Goal: Task Accomplishment & Management: Manage account settings

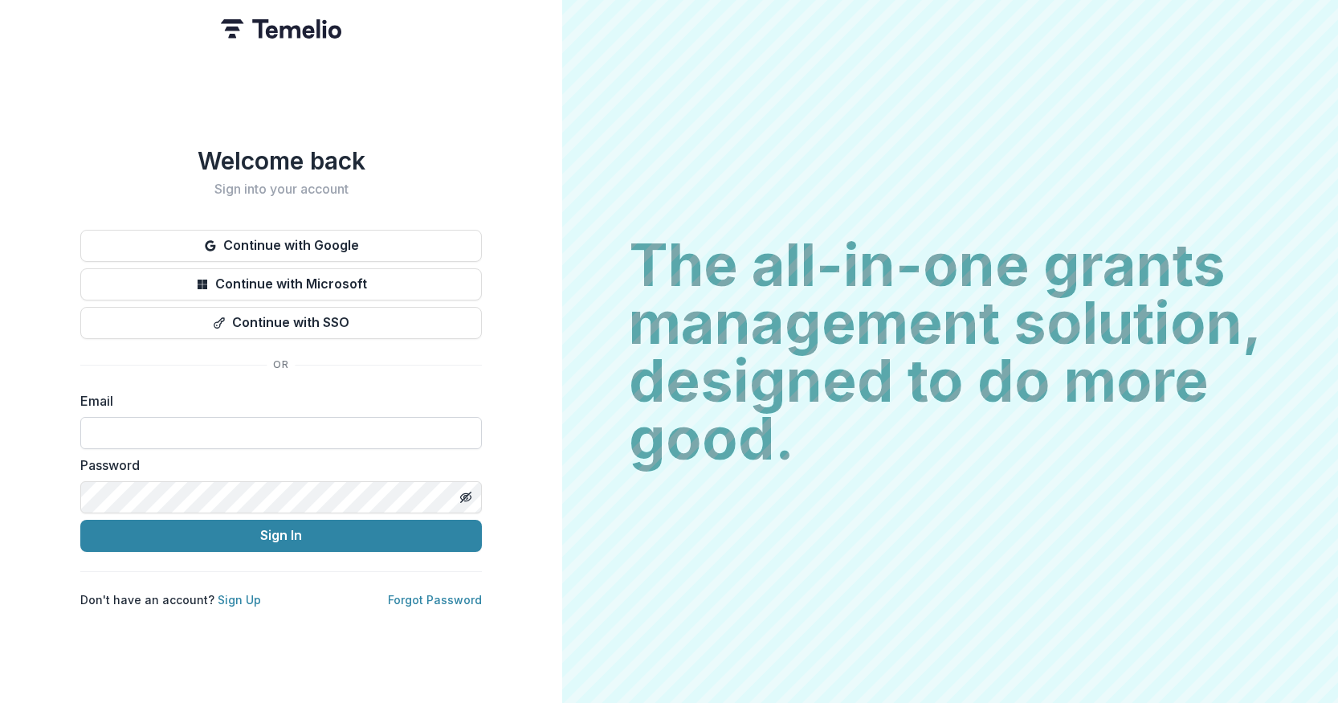
click at [218, 428] on input at bounding box center [281, 433] width 402 height 32
type input "**********"
click at [80, 520] on button "Sign In" at bounding box center [281, 536] width 402 height 32
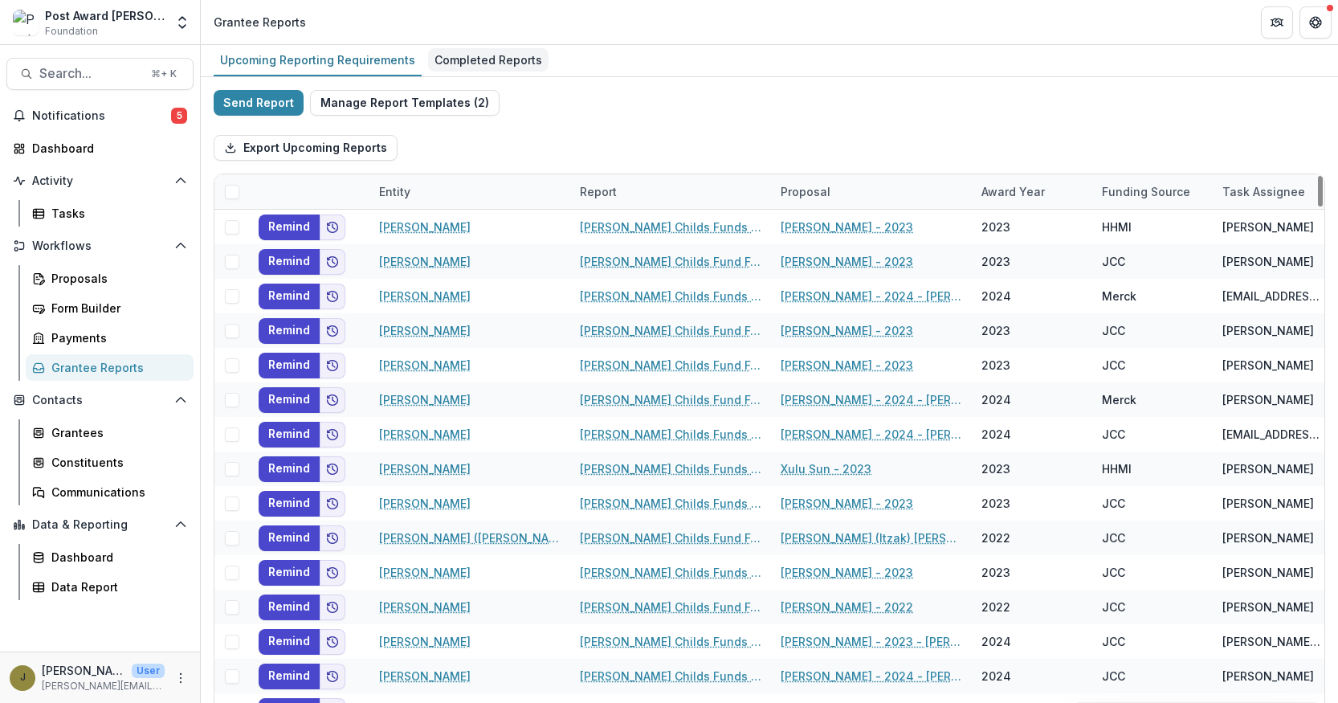
click at [504, 62] on div "Completed Reports" at bounding box center [488, 59] width 120 height 23
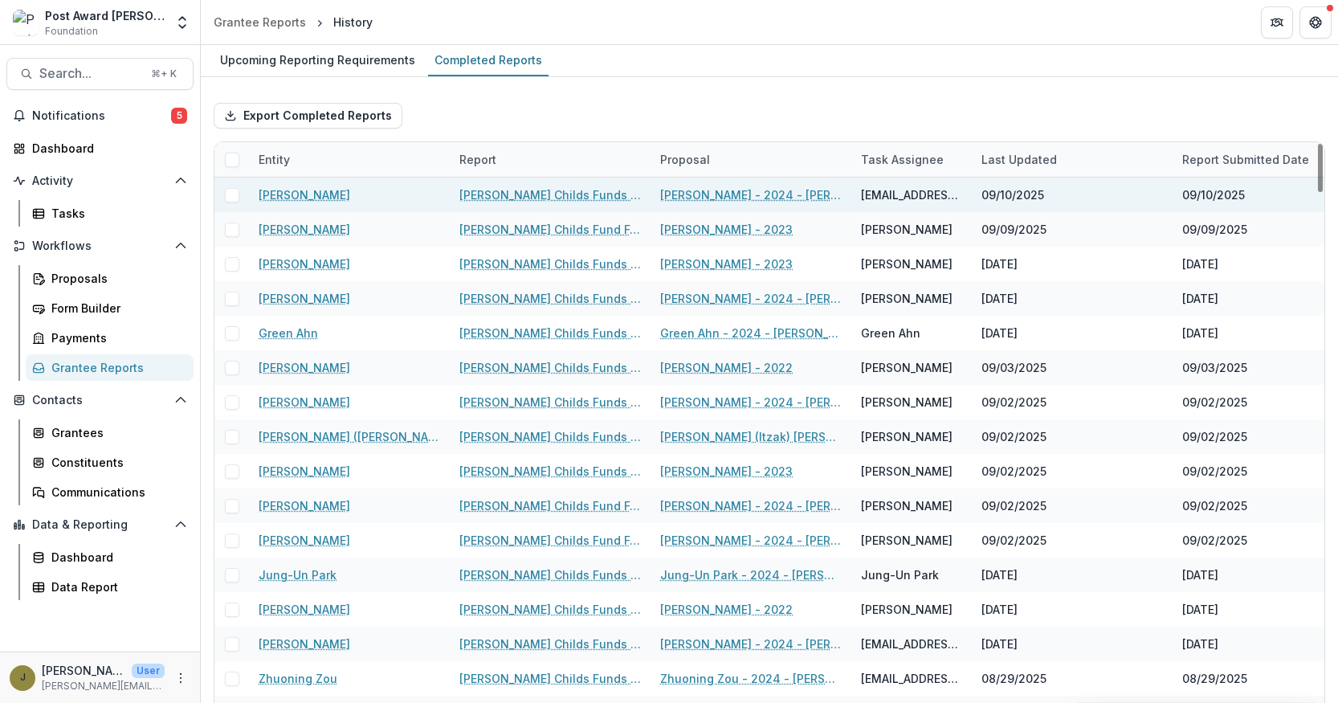
click at [506, 198] on link "[PERSON_NAME] Childs Funds Fellow’s Annual Progress Report" at bounding box center [550, 194] width 182 height 17
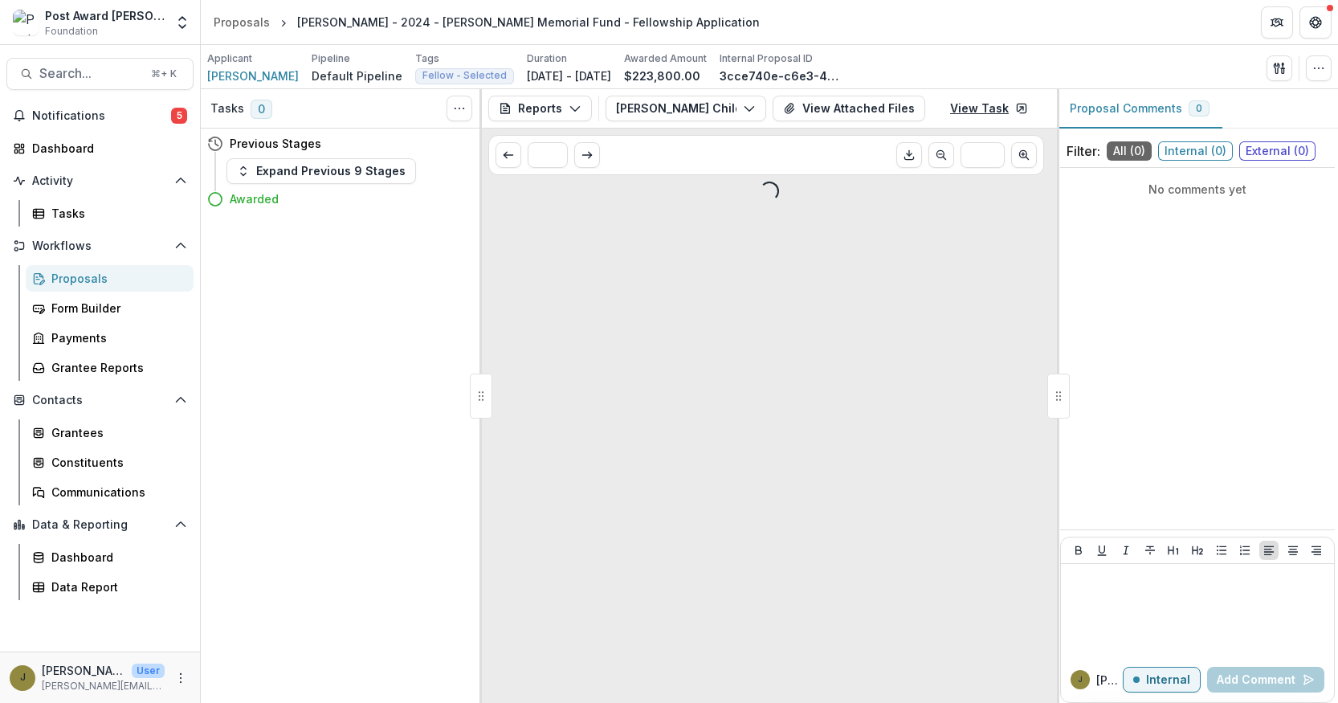
click at [958, 112] on link "View Task" at bounding box center [989, 109] width 97 height 26
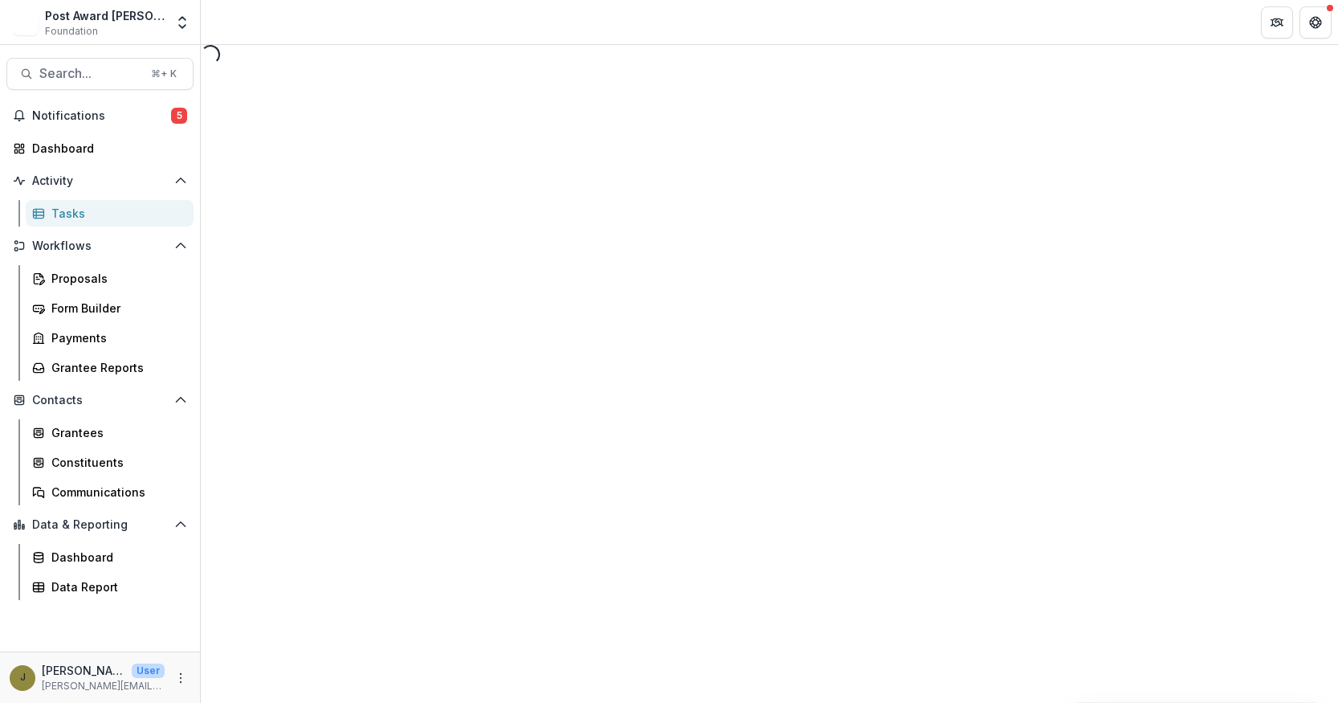
select select "********"
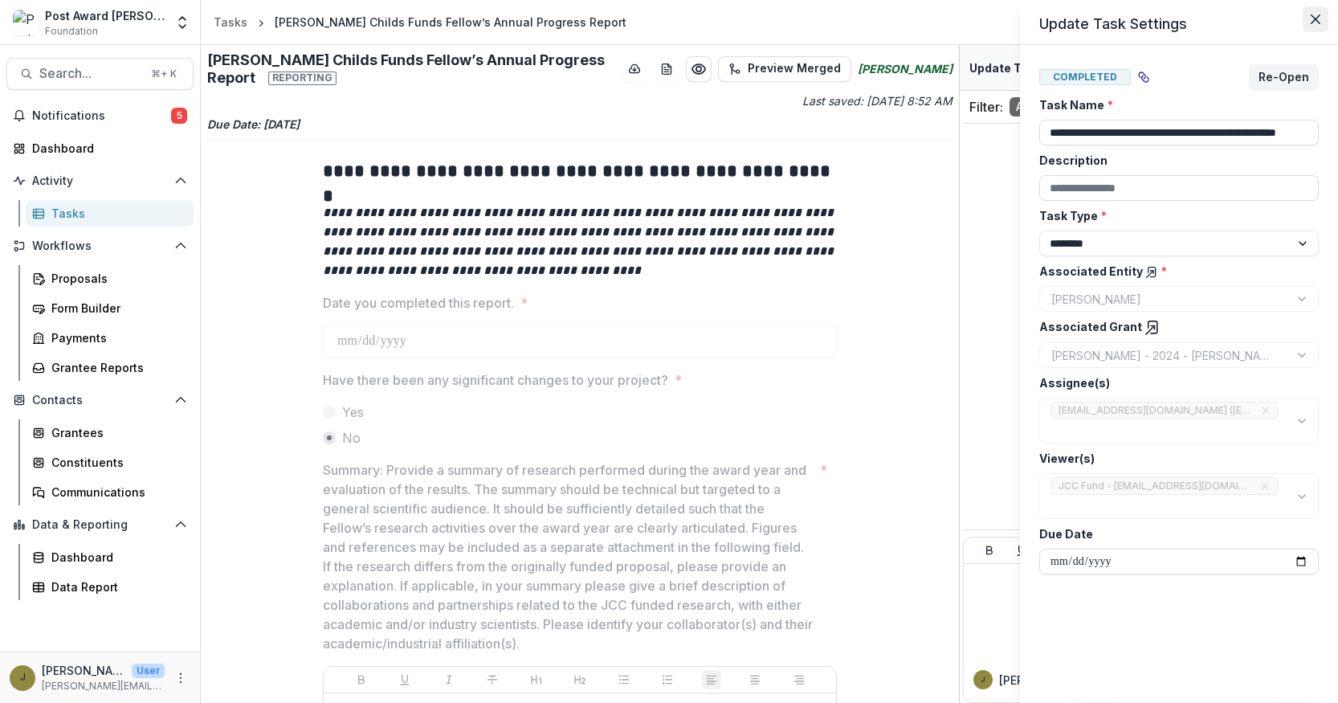
click at [1305, 22] on button "Close" at bounding box center [1316, 19] width 26 height 26
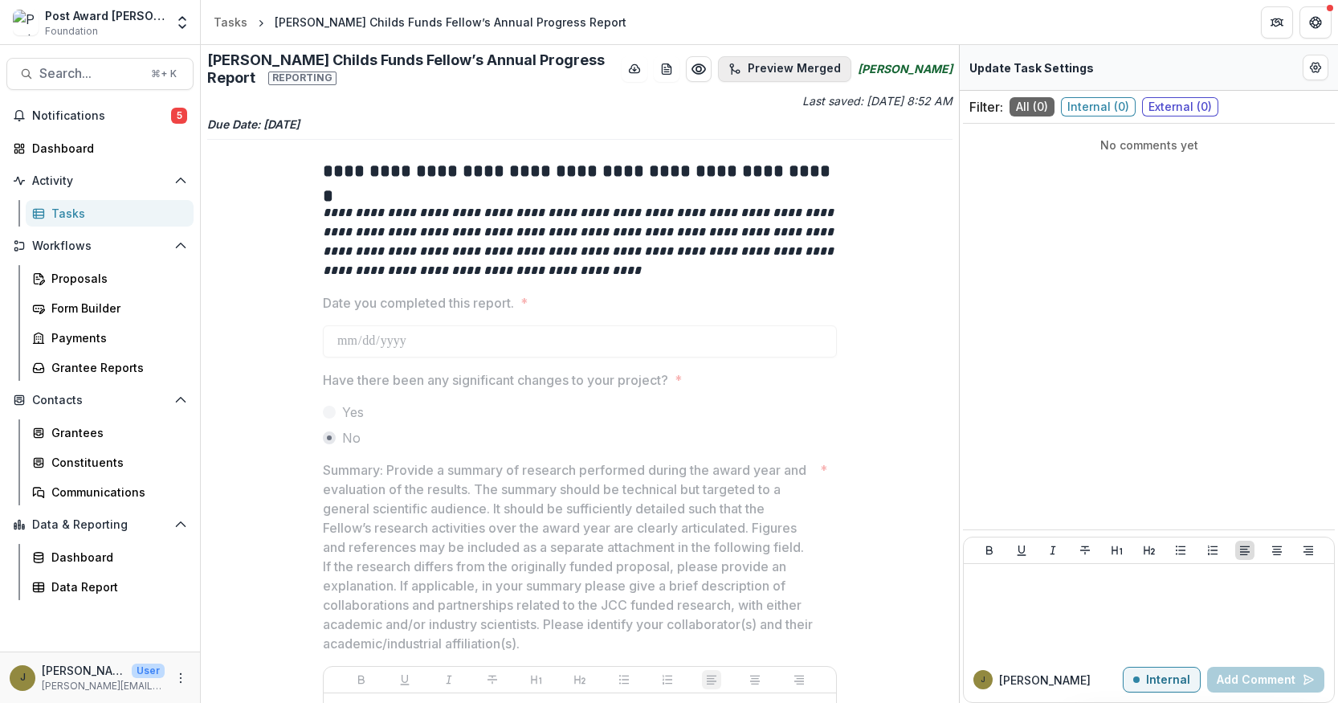
click at [814, 71] on button "Preview Merged" at bounding box center [784, 69] width 133 height 26
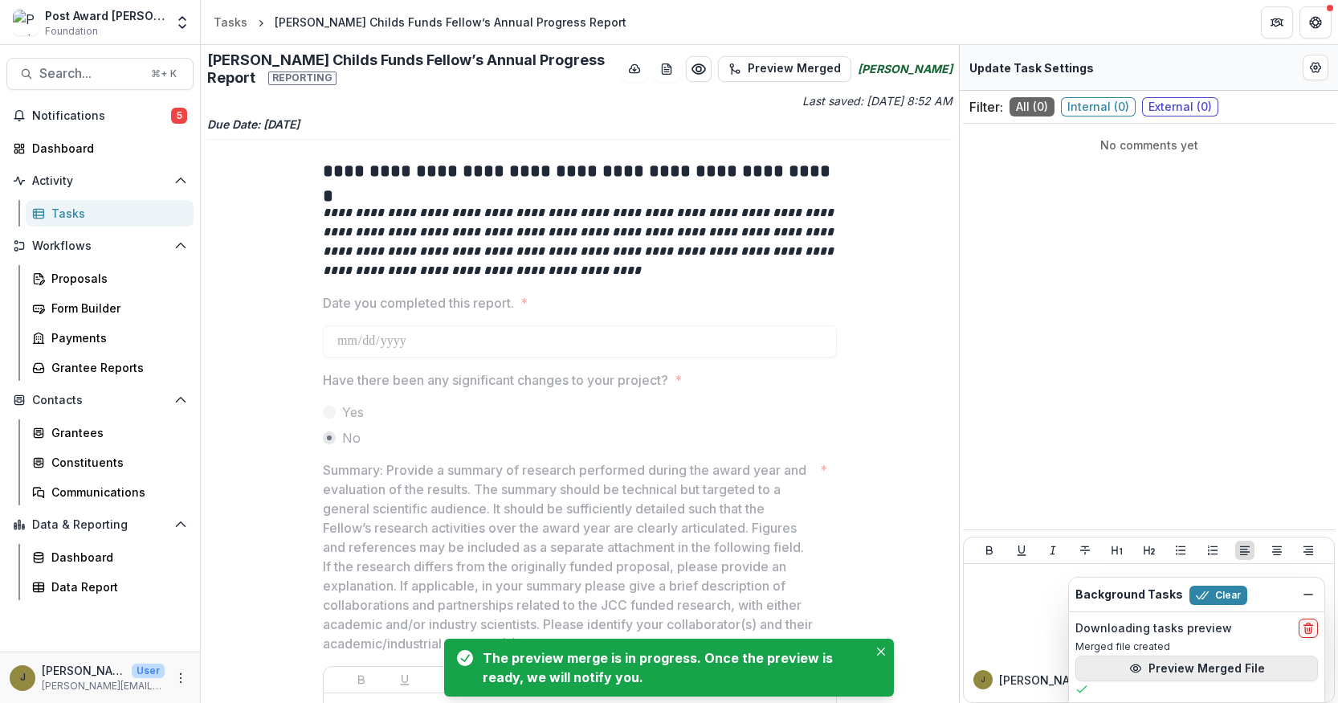
click at [1166, 667] on button "Preview Merged File" at bounding box center [1196, 668] width 243 height 26
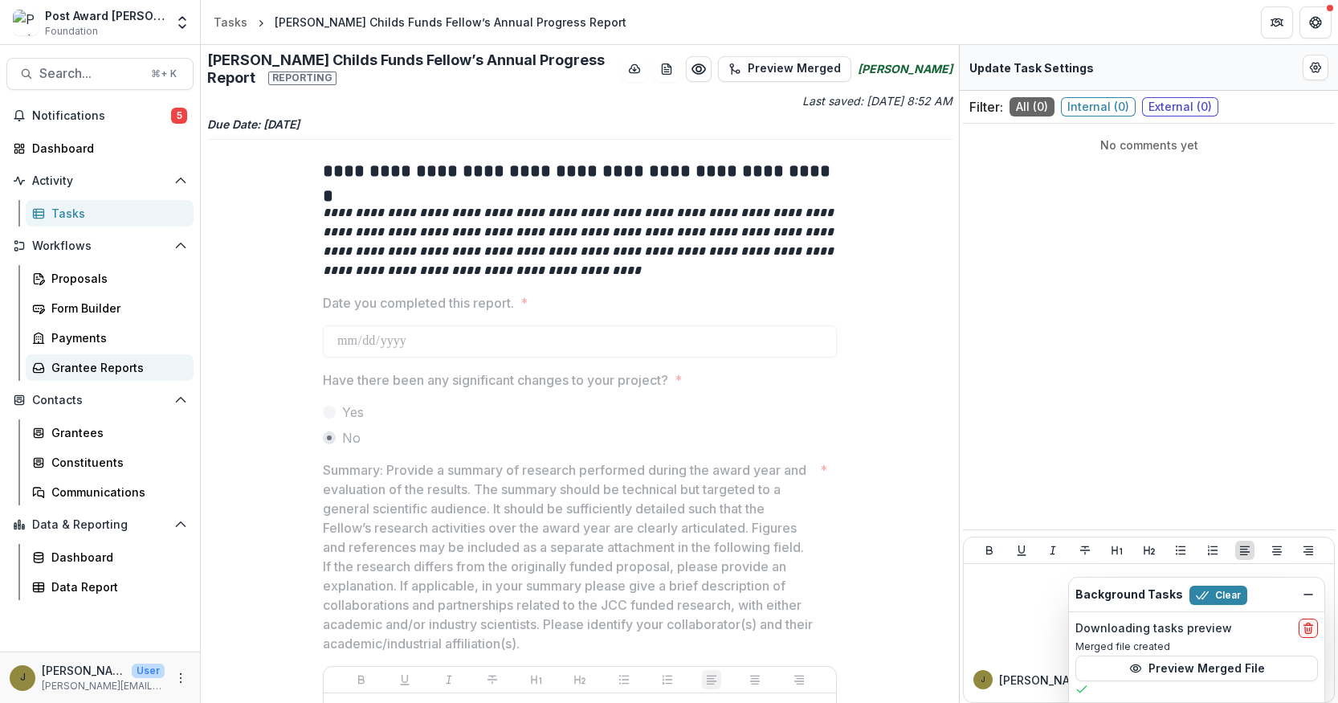
click at [72, 365] on div "Grantee Reports" at bounding box center [115, 367] width 129 height 17
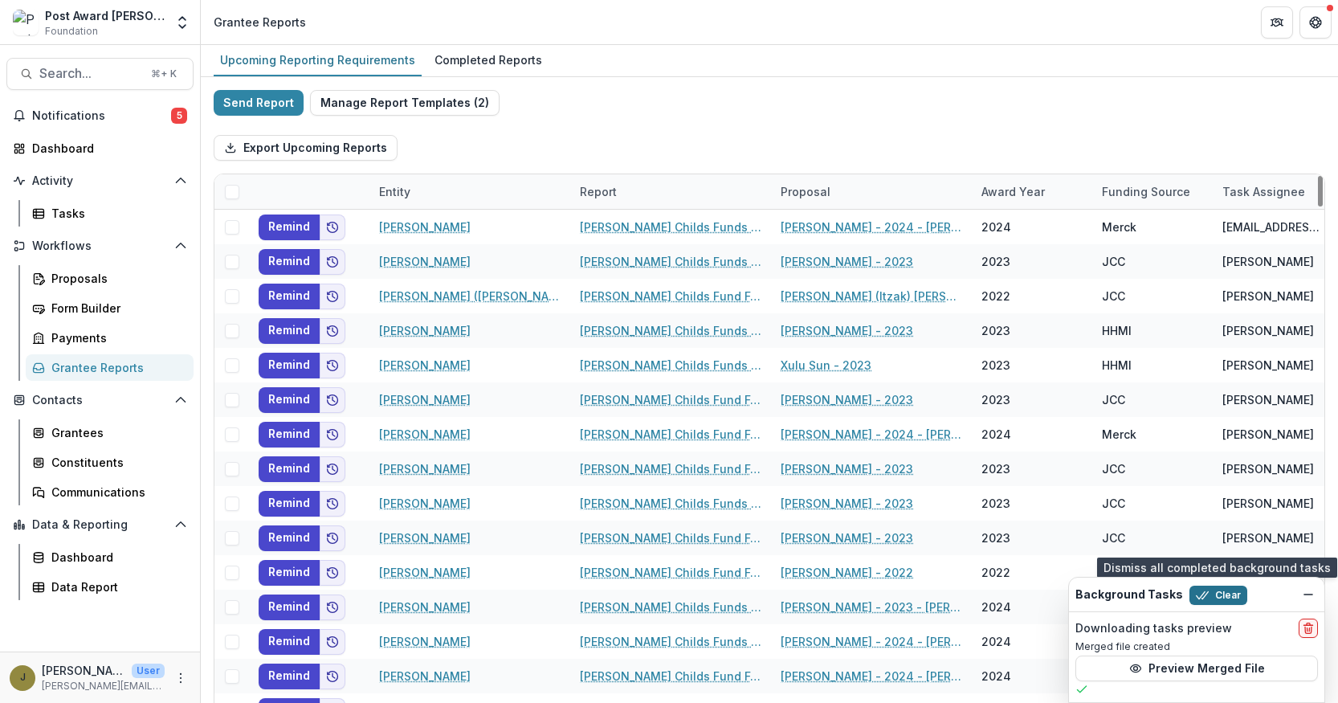
click at [1218, 594] on button "Clear" at bounding box center [1219, 595] width 58 height 19
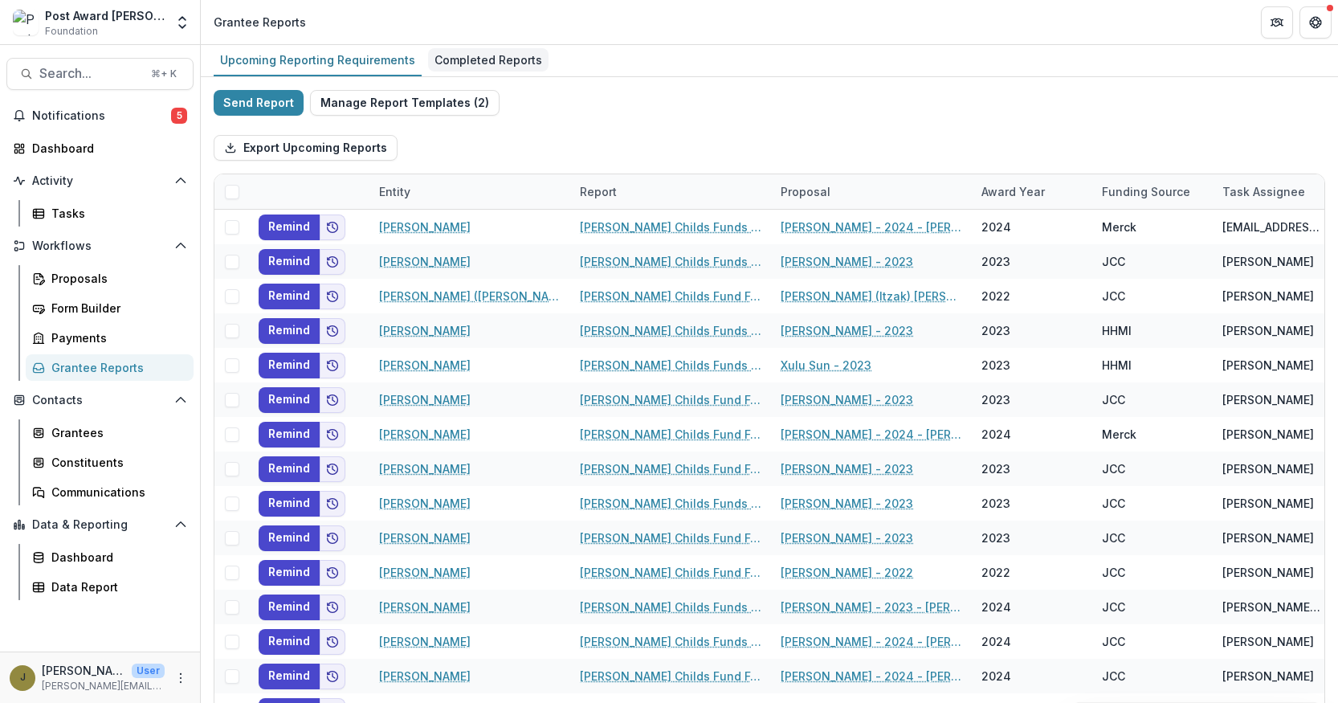
click at [495, 65] on div "Completed Reports" at bounding box center [488, 59] width 120 height 23
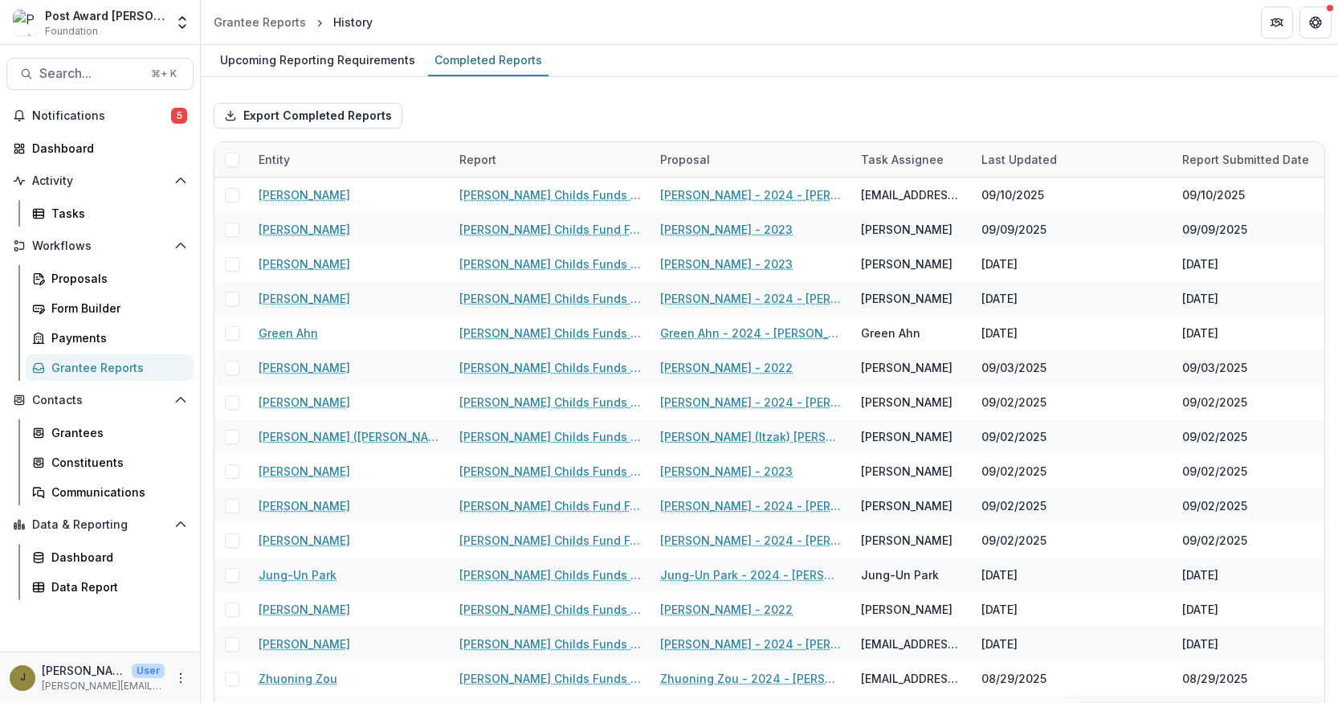
click at [334, 80] on div "Export Completed Reports Entity Report Proposal Task Assignee Last Updated Repo…" at bounding box center [769, 411] width 1137 height 668
click at [331, 60] on div "Upcoming Reporting Requirements" at bounding box center [318, 59] width 208 height 23
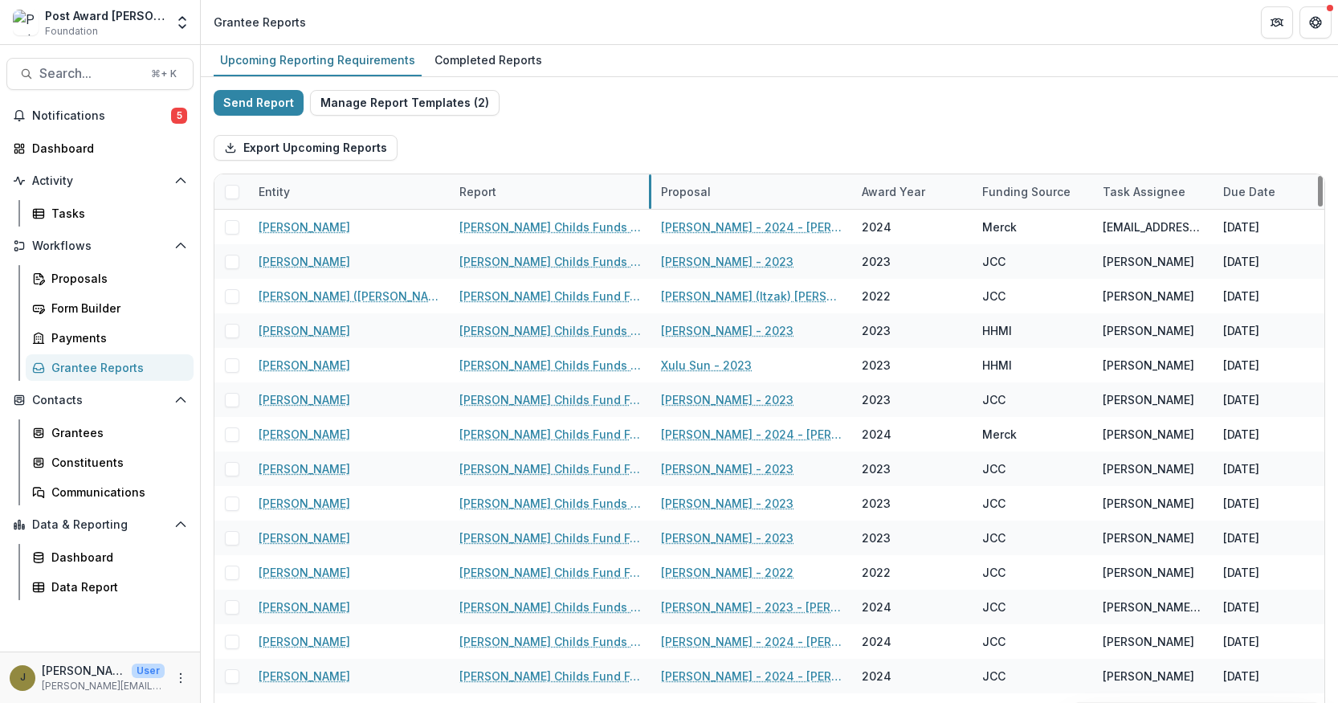
drag, startPoint x: 648, startPoint y: 194, endPoint x: 847, endPoint y: 194, distance: 198.4
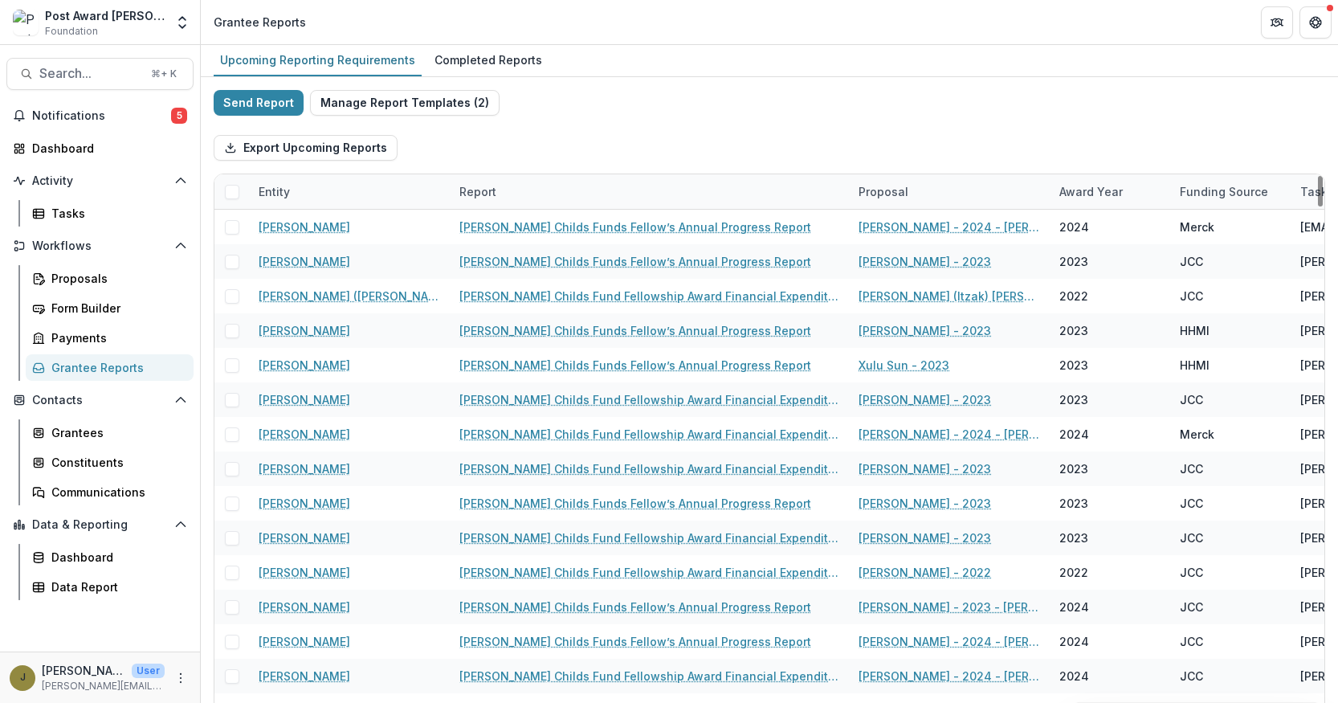
click at [767, 196] on div "Report" at bounding box center [649, 191] width 399 height 35
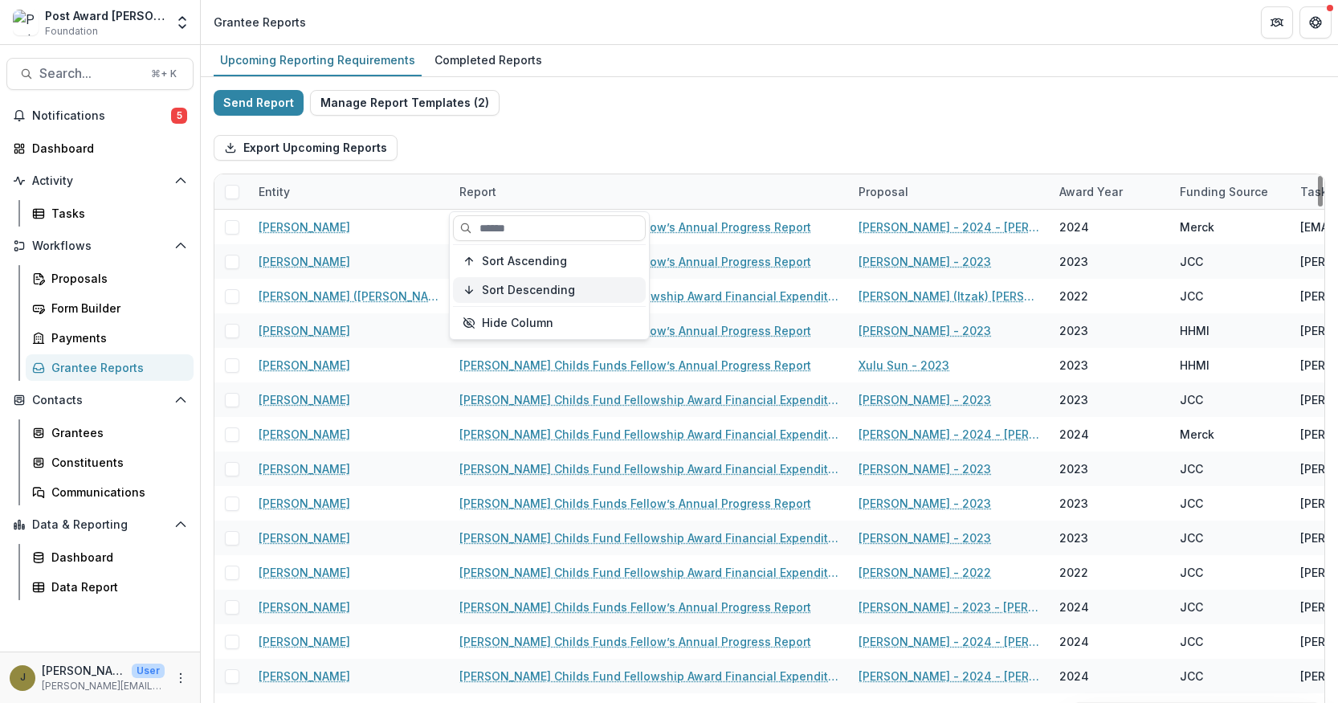
click at [564, 289] on span "Sort Descending" at bounding box center [528, 291] width 93 height 14
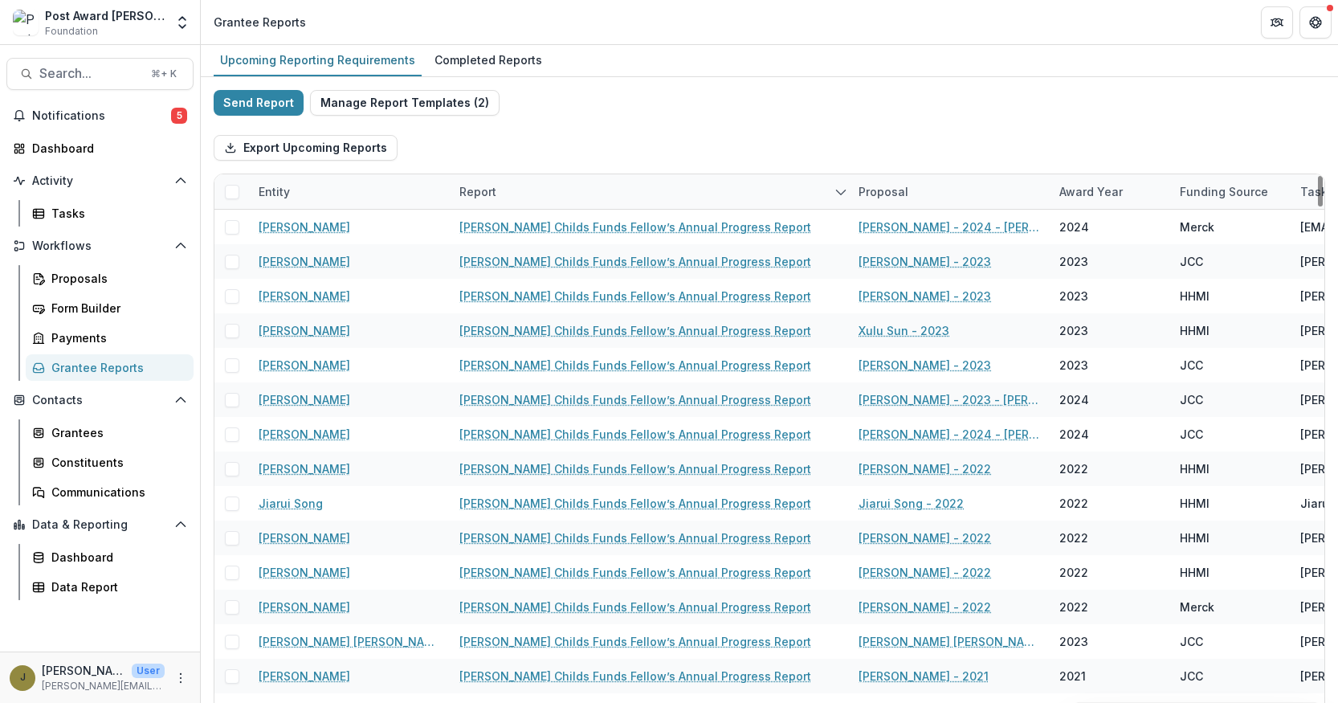
click at [665, 142] on div "Export Upcoming Reports" at bounding box center [770, 147] width 1112 height 51
